Goal: Information Seeking & Learning: Learn about a topic

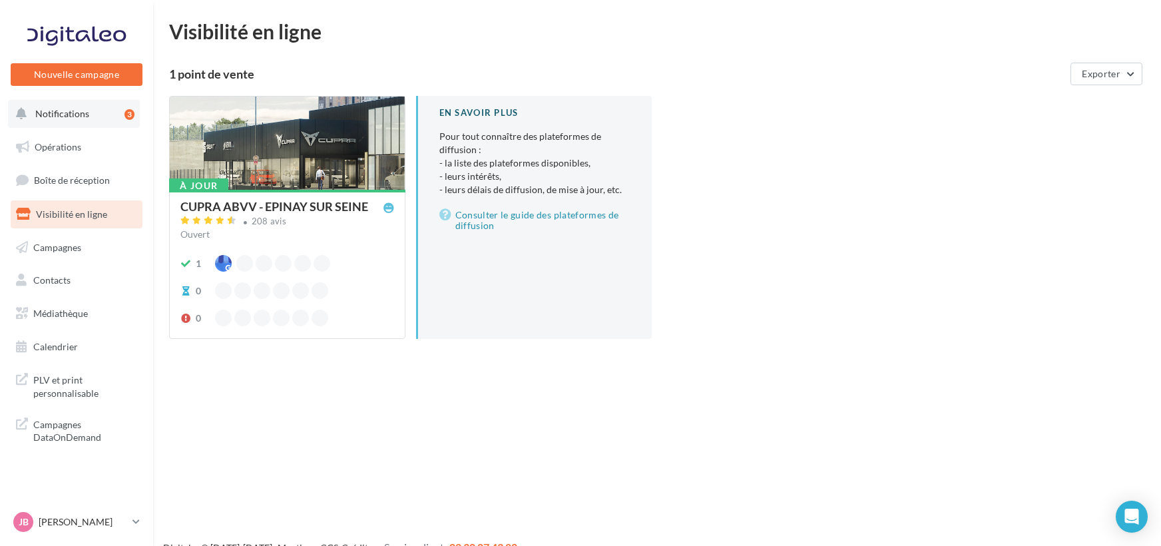
click at [113, 124] on button "Notifications 3" at bounding box center [74, 114] width 132 height 28
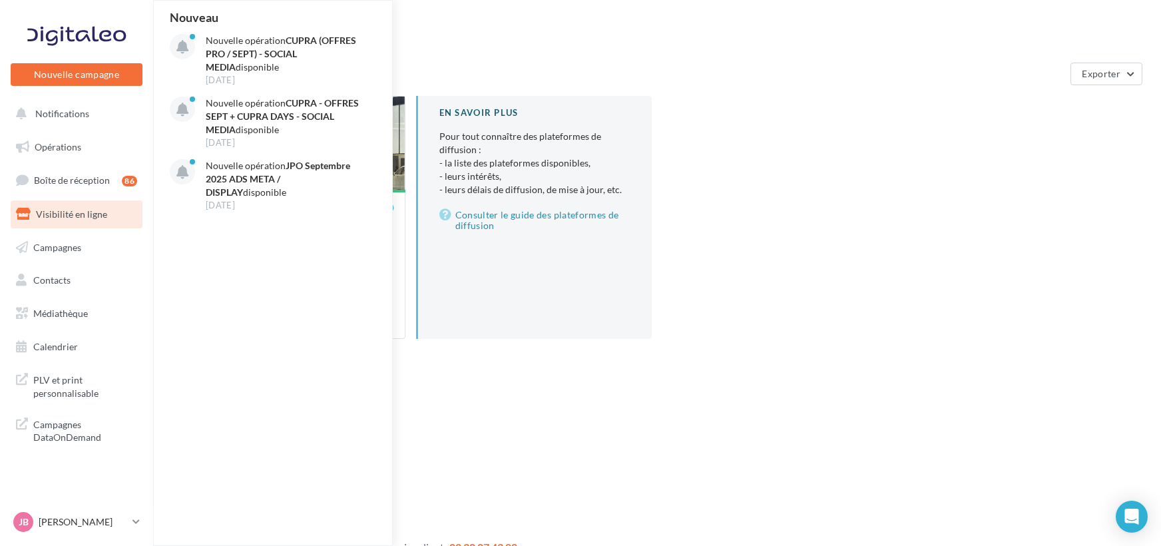
click at [508, 45] on div "Visibilité en ligne 1 point de vente Exporter À jour CUPRA ABVV - EPINAY SUR SE…" at bounding box center [657, 190] width 976 height 339
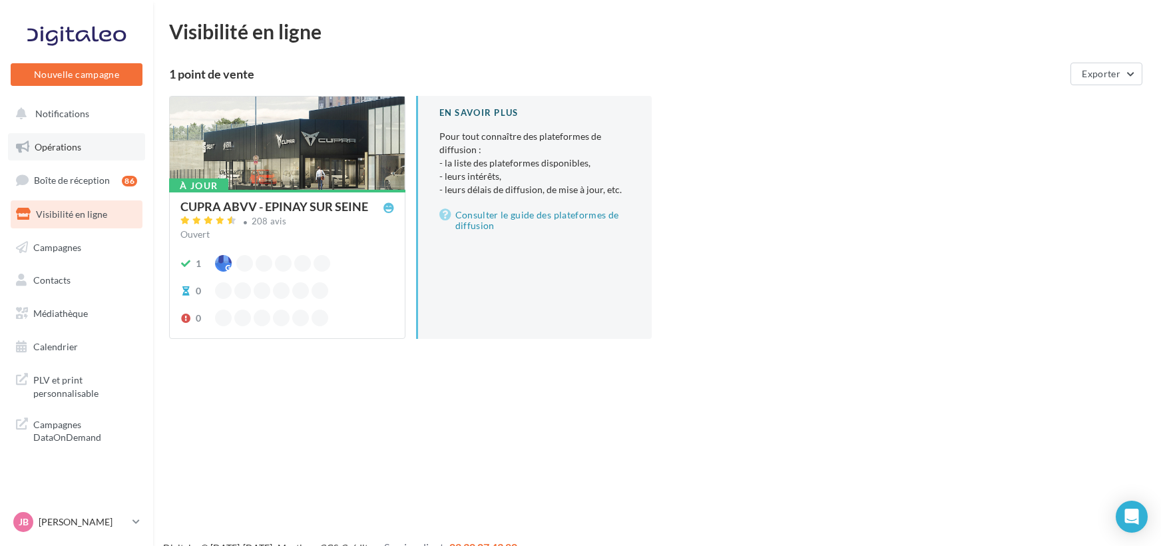
click at [73, 160] on link "Opérations" at bounding box center [76, 147] width 137 height 28
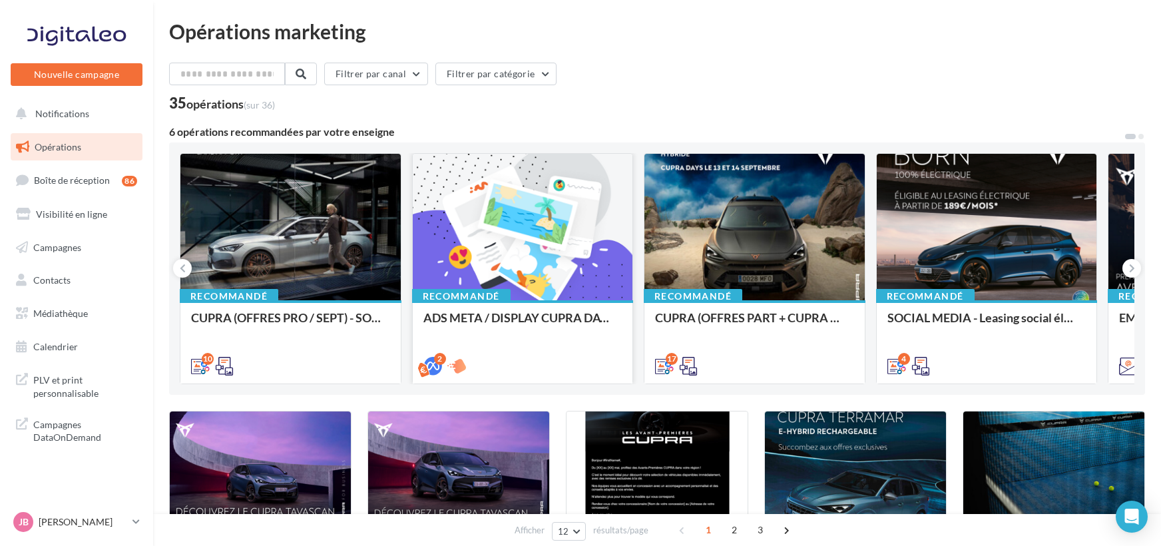
click at [561, 233] on div at bounding box center [523, 228] width 220 height 148
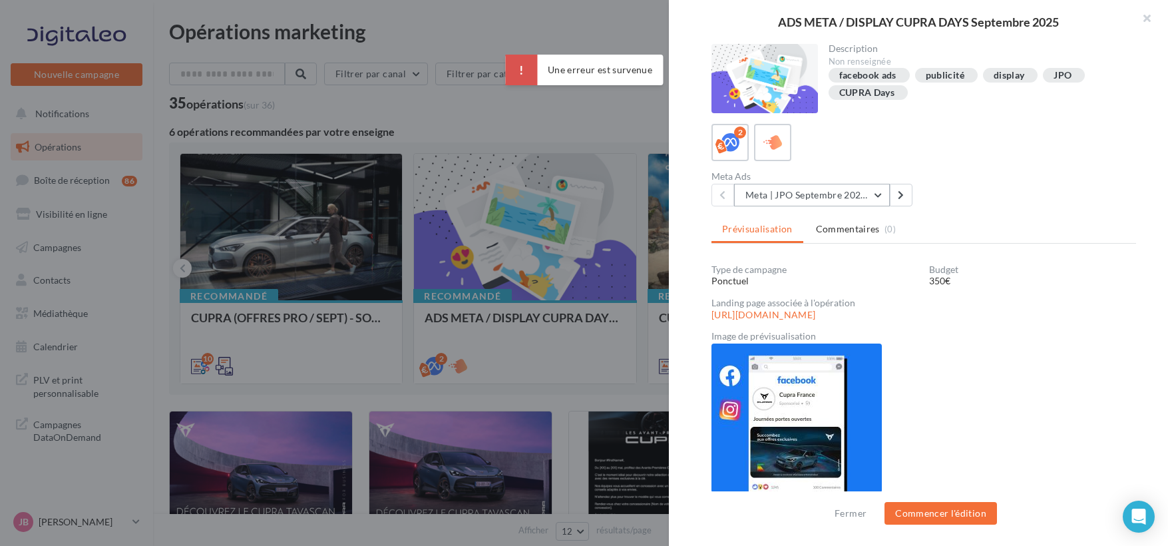
click at [793, 196] on button "Meta | JPO Septembre 2025 | Drive to store" at bounding box center [812, 195] width 156 height 23
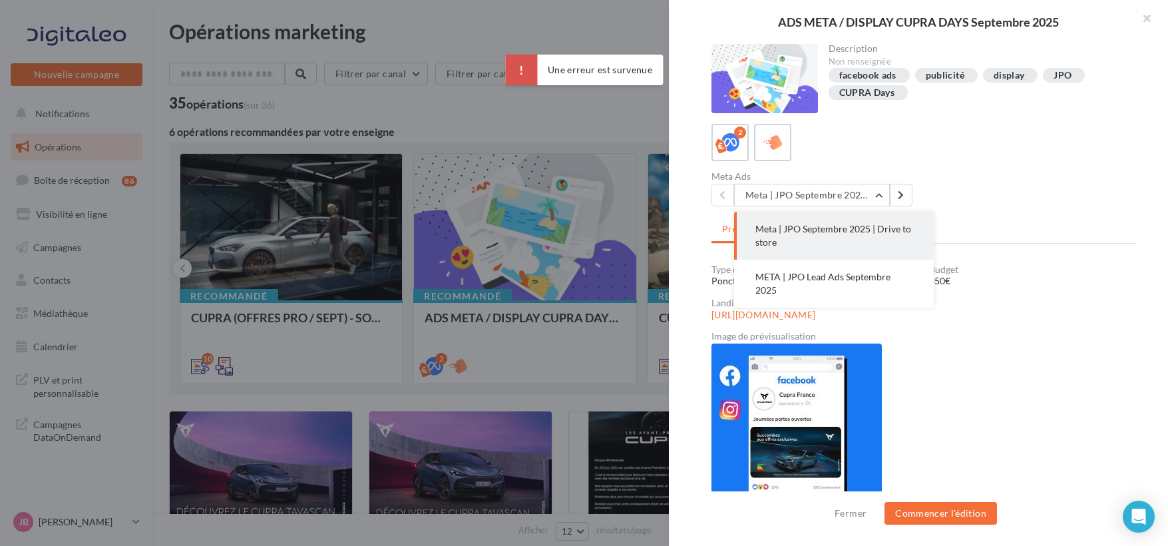
click at [1012, 210] on div "Description Non renseignée facebook ads publicité display JPO CUPRA Days 2 Meta…" at bounding box center [924, 273] width 510 height 459
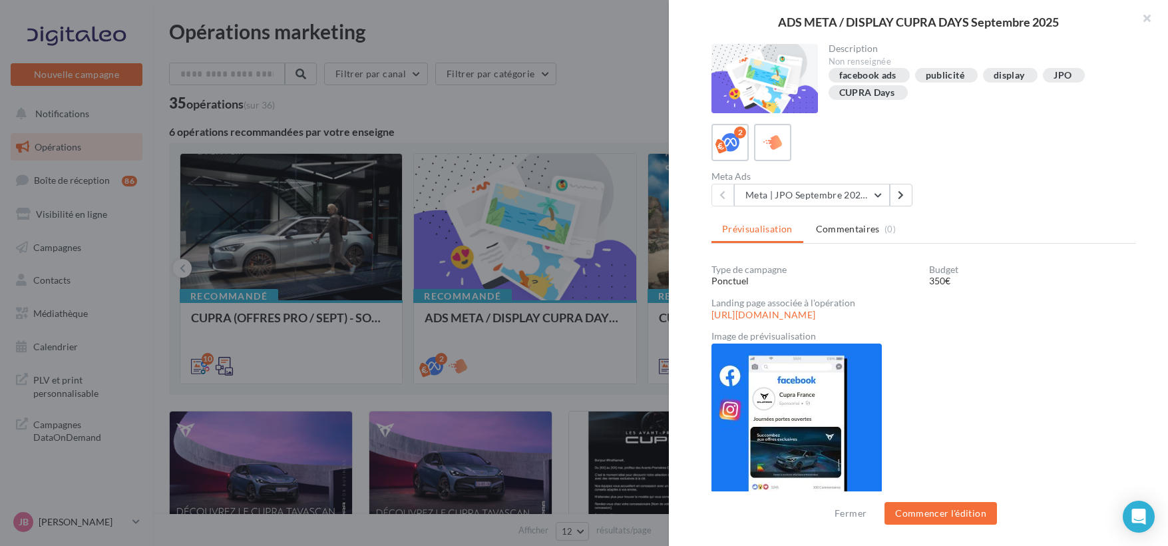
scroll to position [1, 0]
click at [581, 122] on div at bounding box center [584, 273] width 1168 height 546
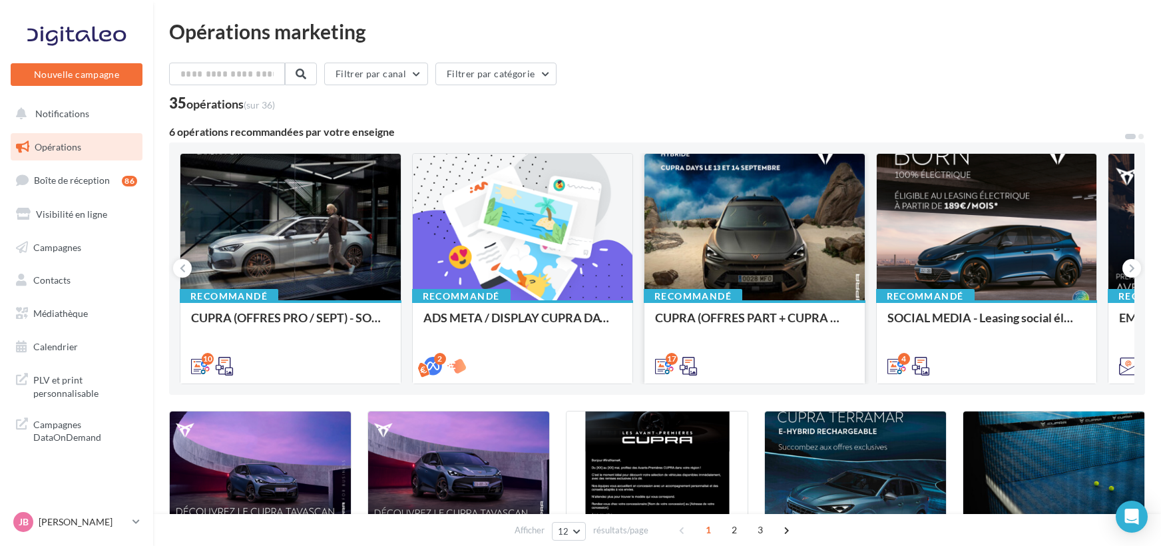
click at [726, 243] on div at bounding box center [754, 228] width 220 height 148
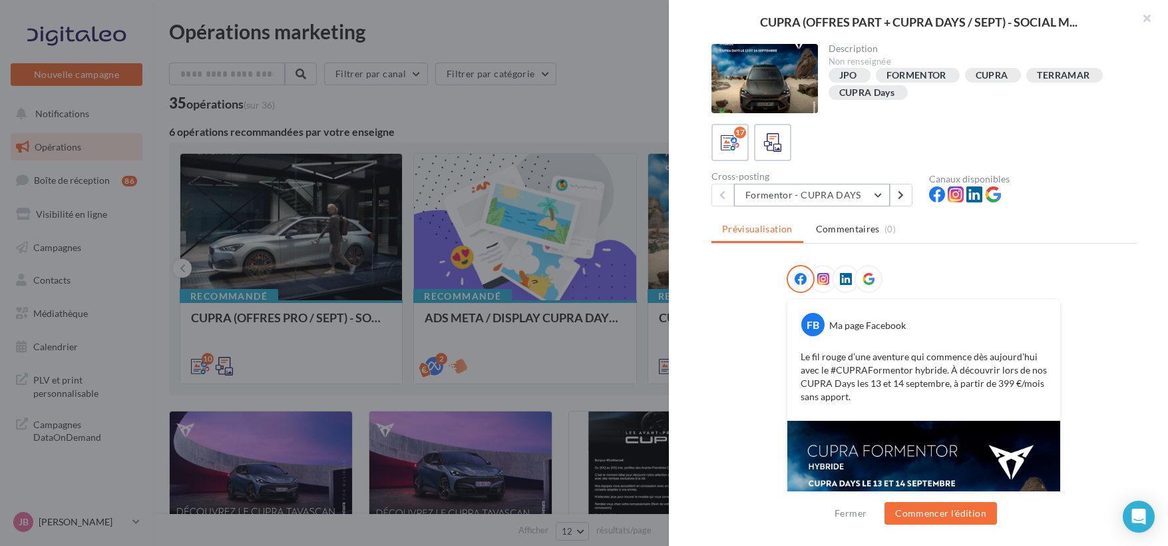
click at [795, 192] on button "Formentor - CUPRA DAYS" at bounding box center [812, 195] width 156 height 23
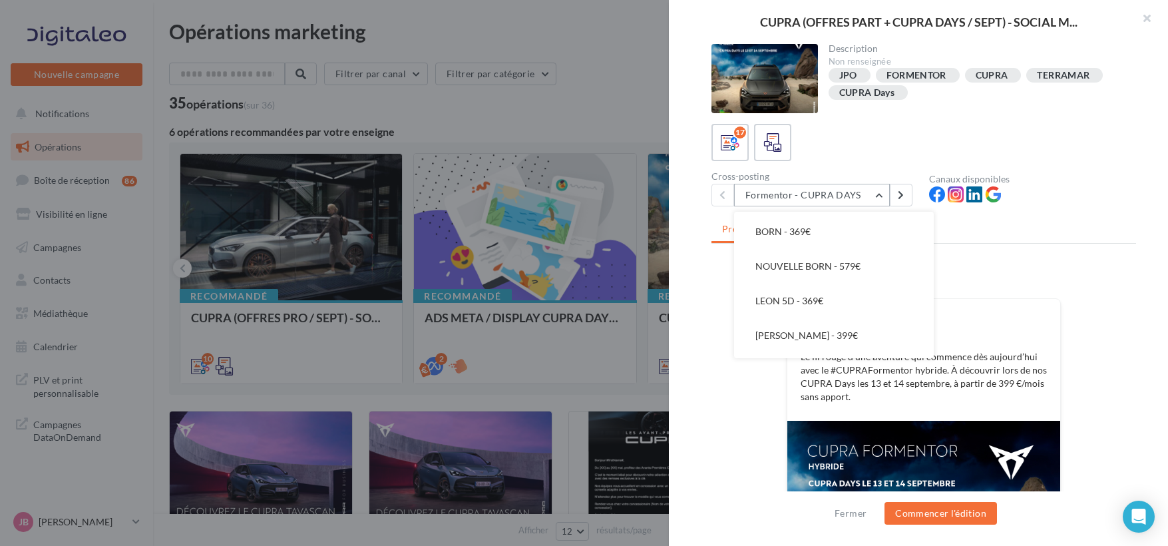
scroll to position [148, 0]
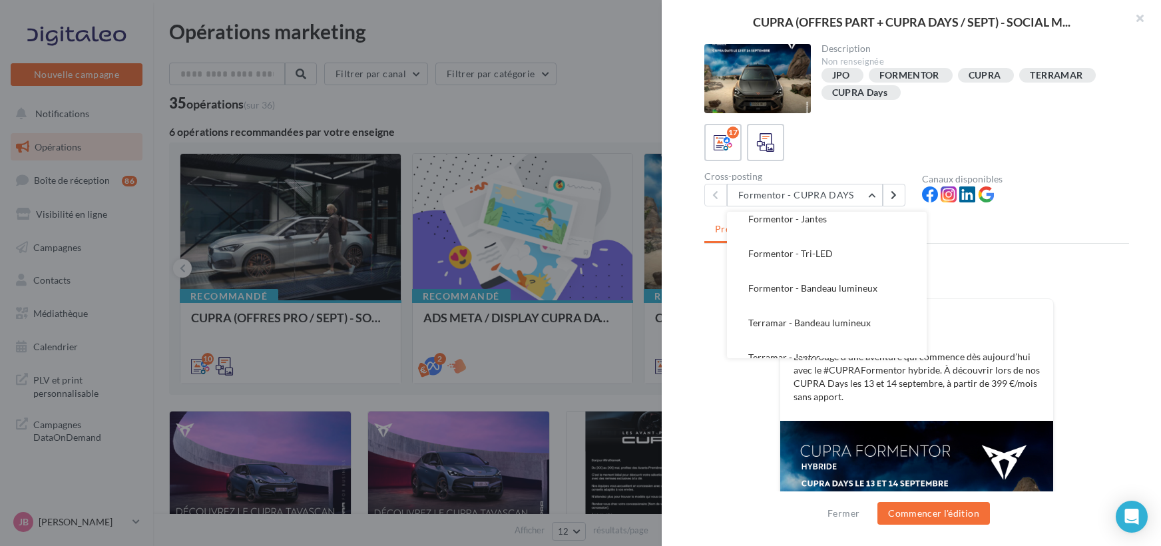
click at [371, 290] on div at bounding box center [580, 273] width 1161 height 546
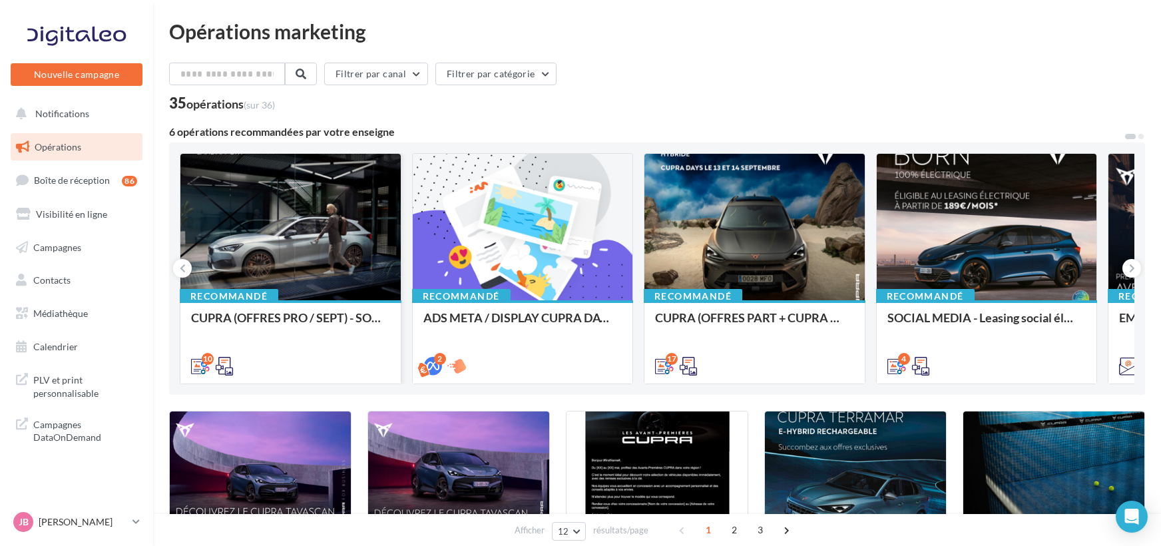
click at [367, 268] on div at bounding box center [290, 228] width 220 height 148
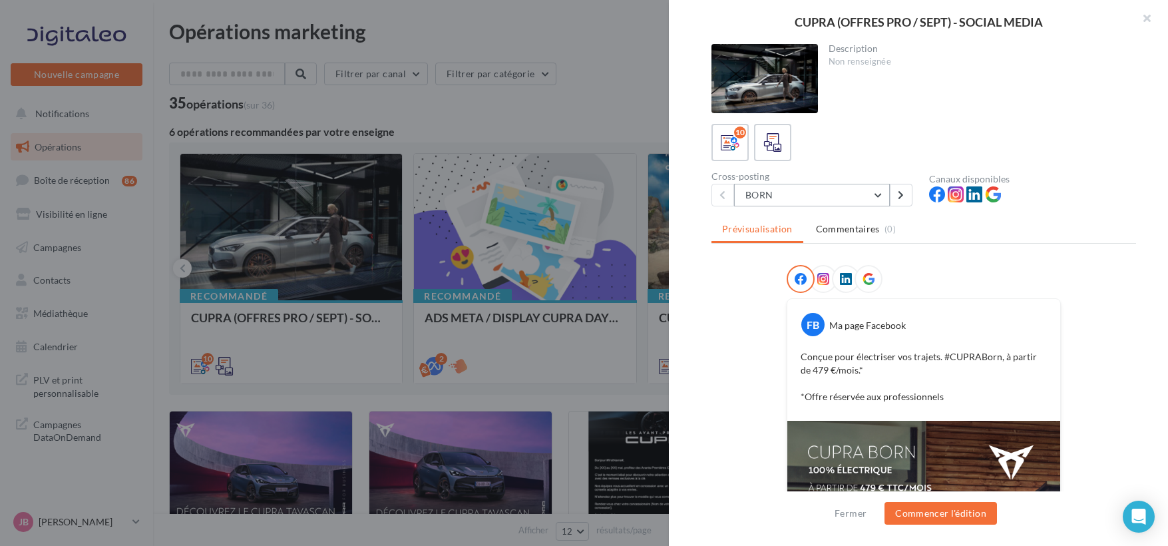
click at [837, 201] on button "BORN" at bounding box center [812, 195] width 156 height 23
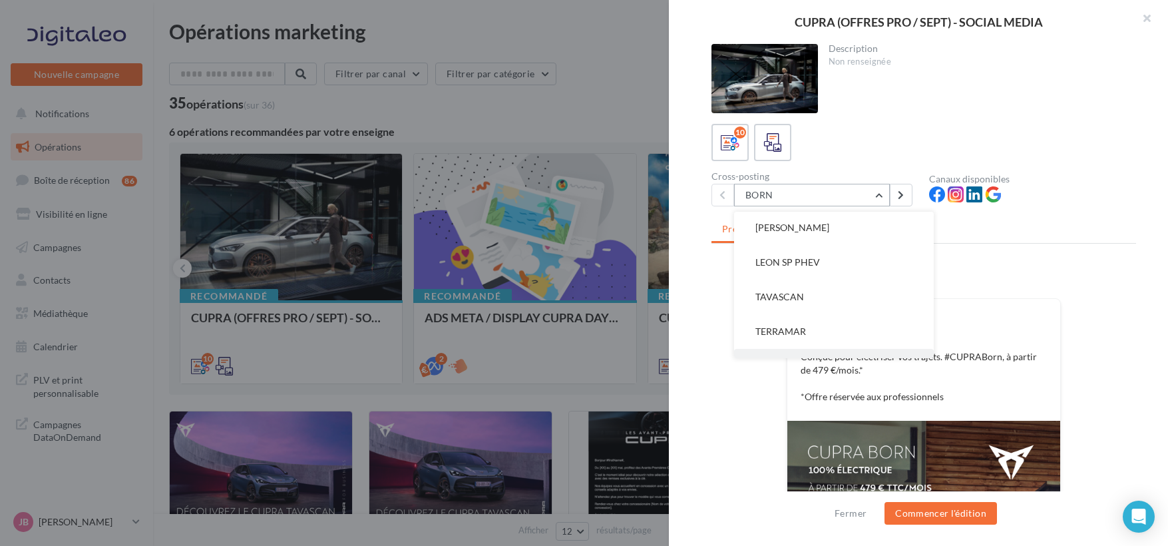
scroll to position [200, 0]
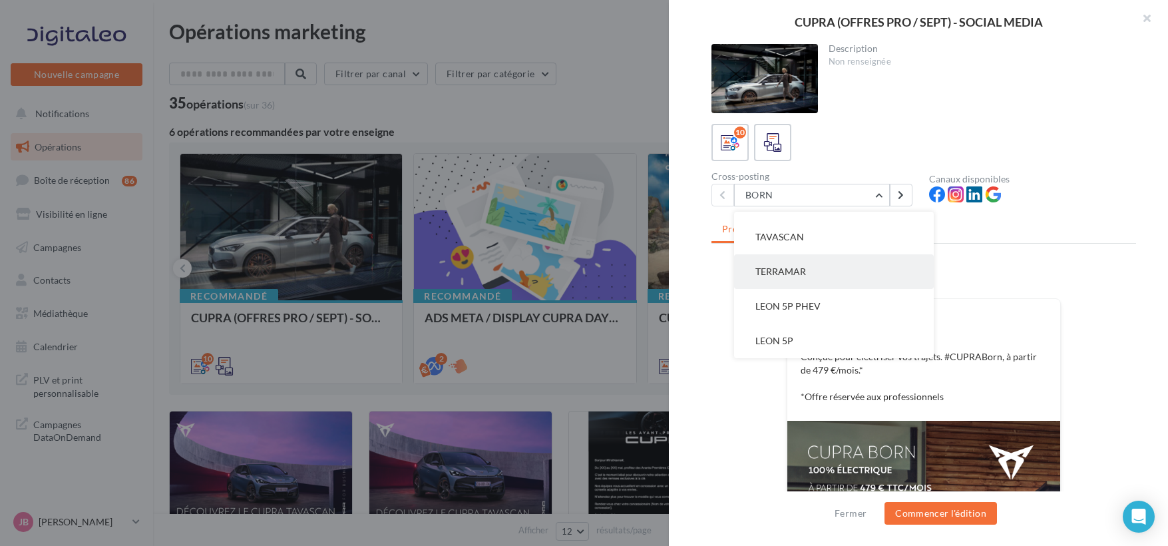
click at [819, 280] on button "TERRAMAR" at bounding box center [834, 271] width 200 height 35
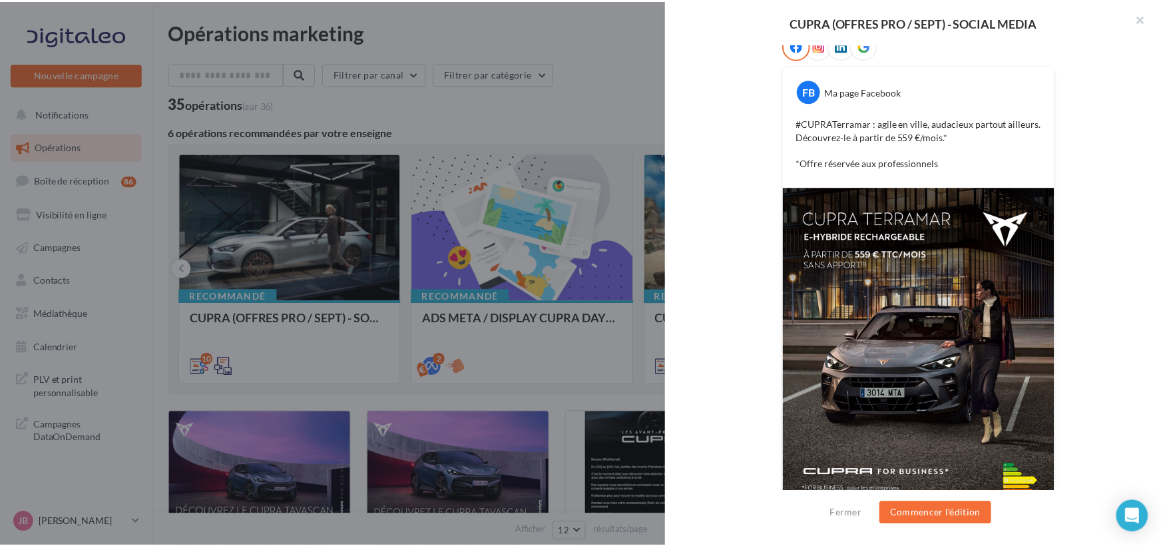
scroll to position [265, 0]
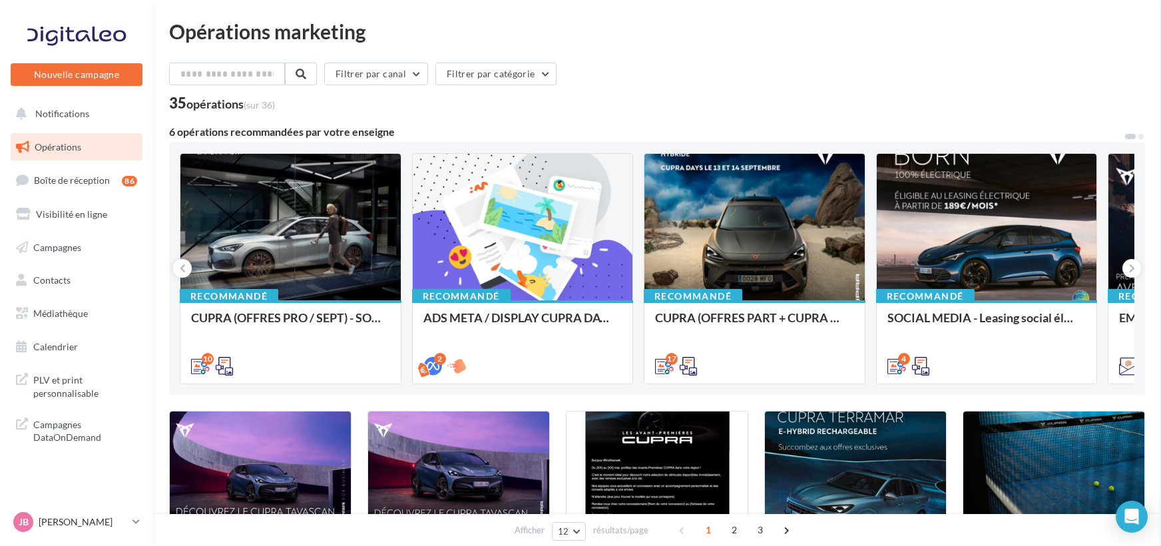
click at [106, 513] on div "JB Justine BOURGEOIS cupra_epinaysurseine" at bounding box center [70, 522] width 114 height 20
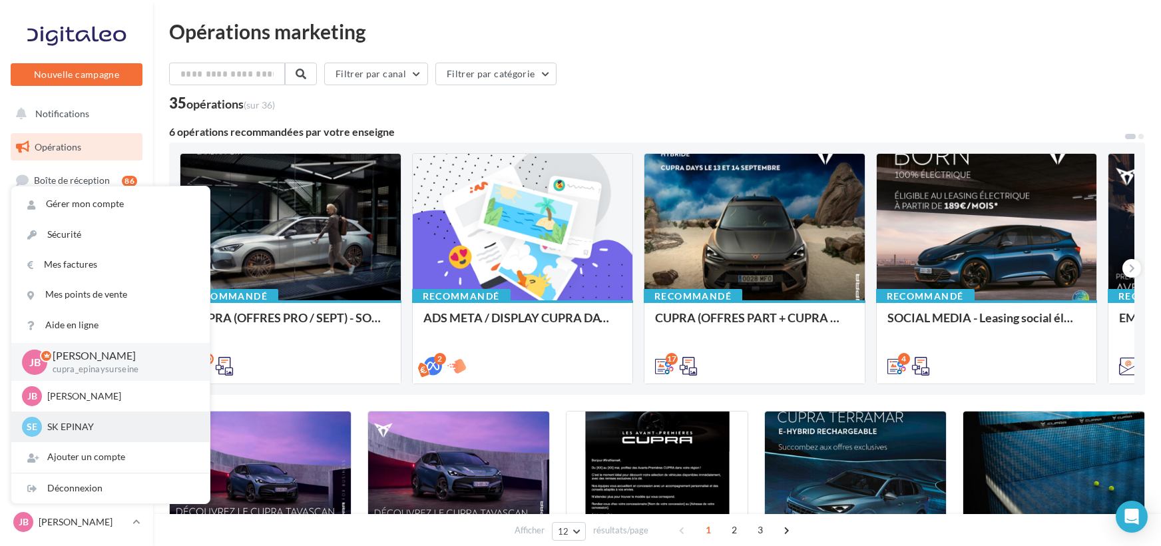
click at [87, 417] on div "SE SK EPINAY sk-epin-bou" at bounding box center [110, 427] width 177 height 20
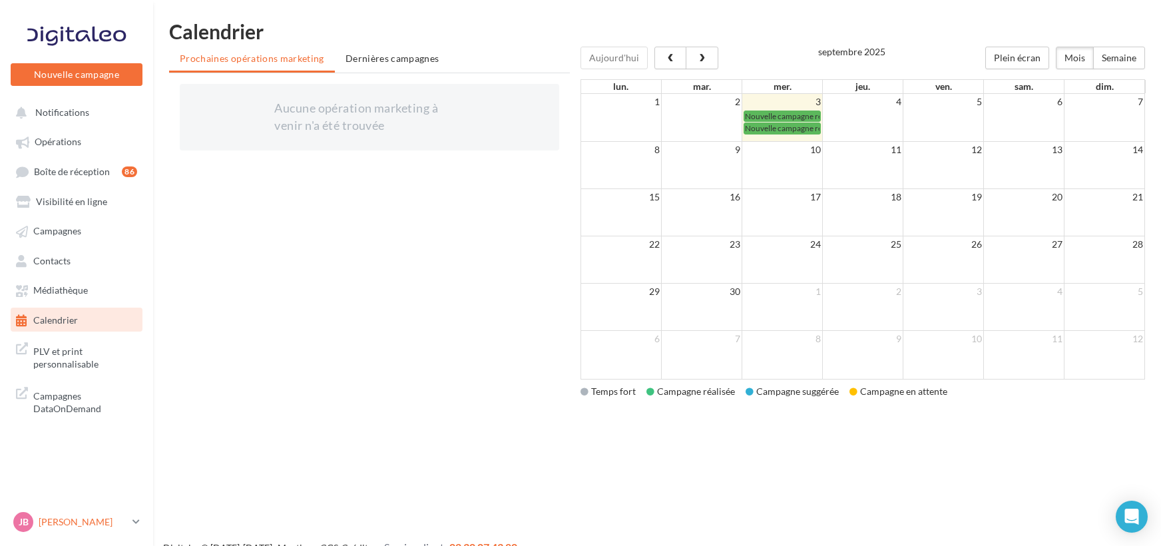
click at [65, 519] on p "[PERSON_NAME]" at bounding box center [83, 521] width 89 height 13
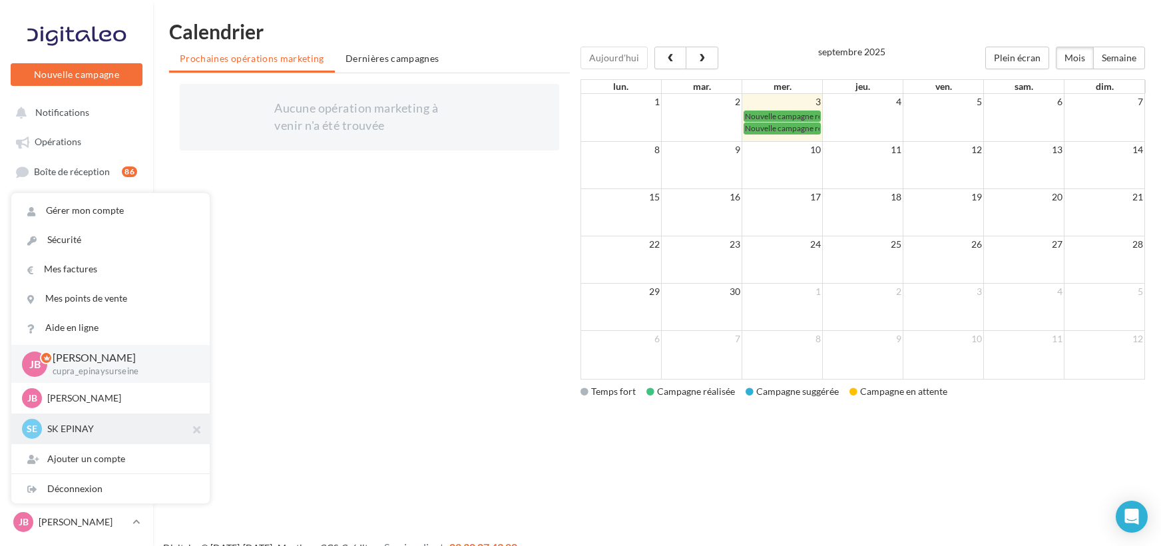
click at [87, 427] on p "SK EPINAY" at bounding box center [120, 428] width 146 height 13
